Goal: Navigation & Orientation: Find specific page/section

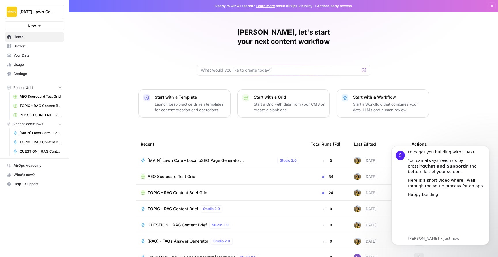
click at [18, 72] on span "Settings" at bounding box center [38, 73] width 48 height 5
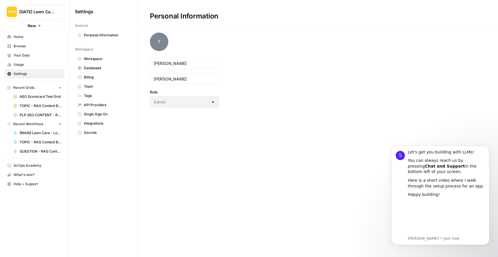
click at [18, 63] on span "Usage" at bounding box center [38, 64] width 48 height 5
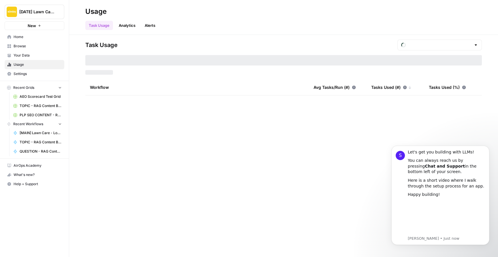
type input "August Tasks"
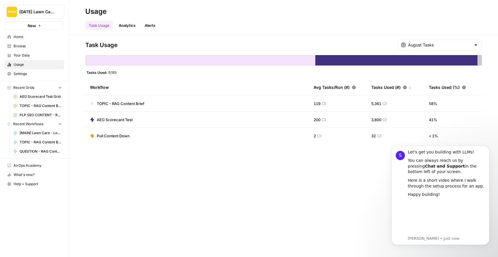
click at [29, 54] on span "Your Data" at bounding box center [38, 55] width 48 height 5
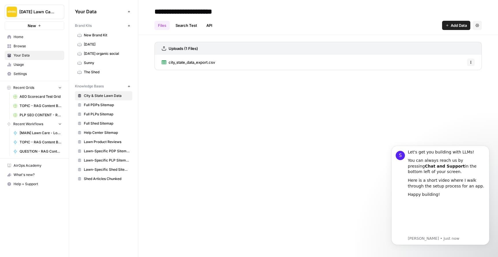
click at [25, 47] on span "Browse" at bounding box center [38, 45] width 48 height 5
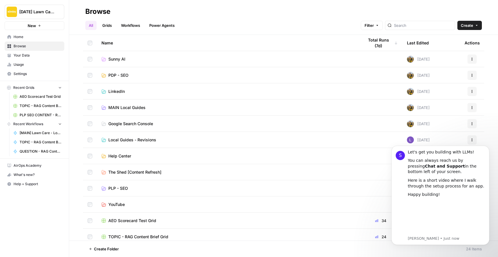
click at [21, 35] on span "Home" at bounding box center [38, 36] width 48 height 5
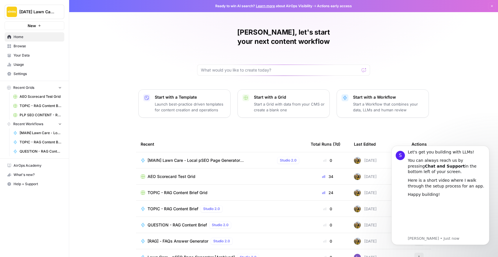
scroll to position [8, 0]
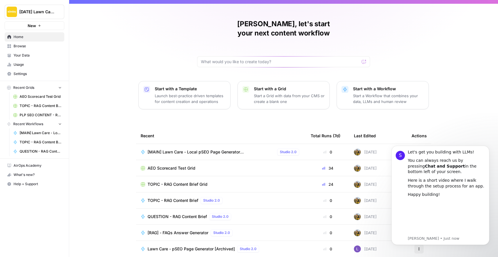
click at [30, 54] on span "Your Data" at bounding box center [38, 55] width 48 height 5
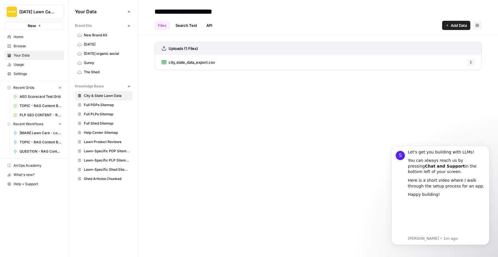
click at [22, 37] on span "Home" at bounding box center [38, 36] width 48 height 5
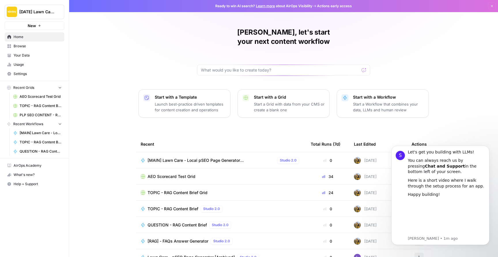
click at [34, 166] on span "AirOps Academy" at bounding box center [38, 165] width 48 height 5
